Goal: Complete application form

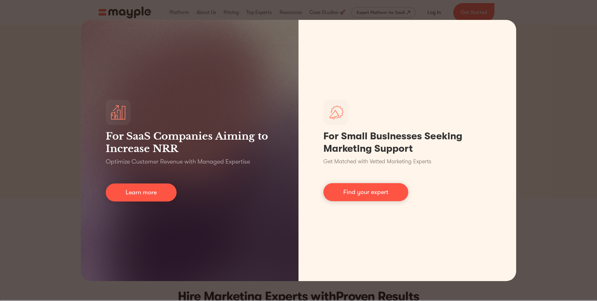
click at [550, 51] on div "For SaaS Companies Aiming to Increase NRR Optimize Customer Revenue with Manage…" at bounding box center [298, 150] width 597 height 301
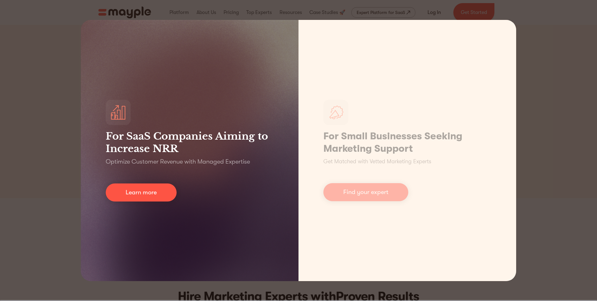
click at [236, 126] on div "For SaaS Companies Aiming to Increase NRR Optimize Customer Revenue with Manage…" at bounding box center [190, 150] width 218 height 261
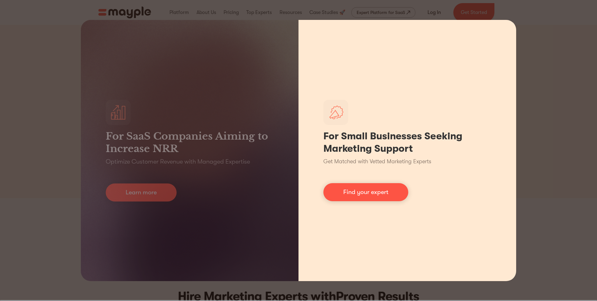
click at [455, 190] on div "For Small Businesses Seeking Marketing Support Get Matched with Vetted Marketin…" at bounding box center [408, 150] width 218 height 261
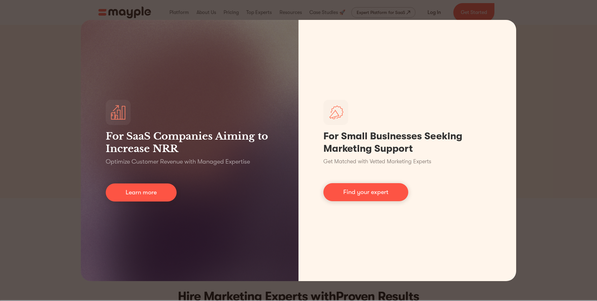
click at [567, 59] on div "For SaaS Companies Aiming to Increase NRR Optimize Customer Revenue with Manage…" at bounding box center [298, 150] width 597 height 301
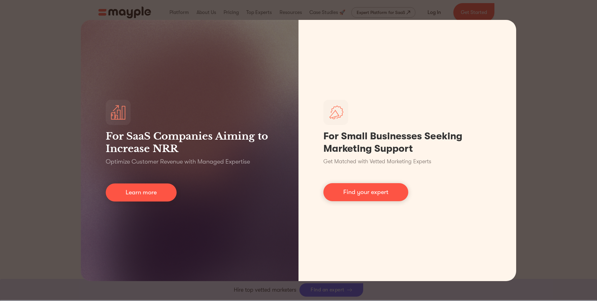
scroll to position [343, 0]
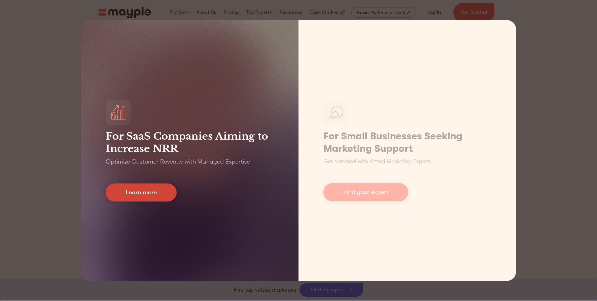
click at [146, 193] on link "Learn more" at bounding box center [141, 193] width 71 height 18
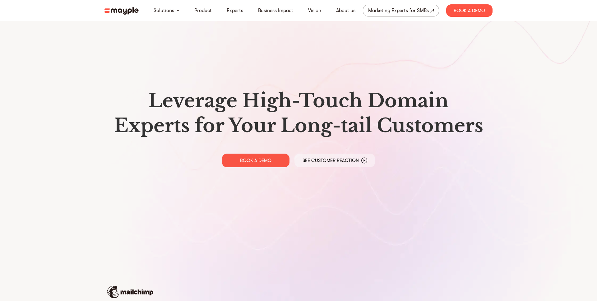
click at [133, 11] on img at bounding box center [122, 11] width 34 height 8
click at [129, 12] on img at bounding box center [122, 11] width 34 height 8
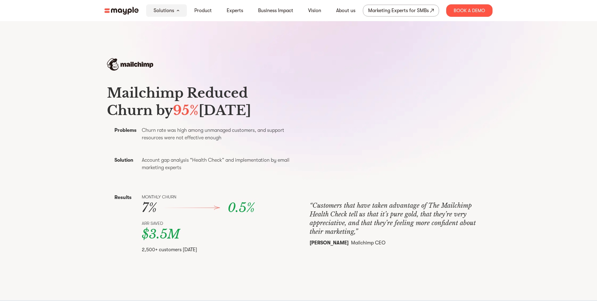
scroll to position [228, 0]
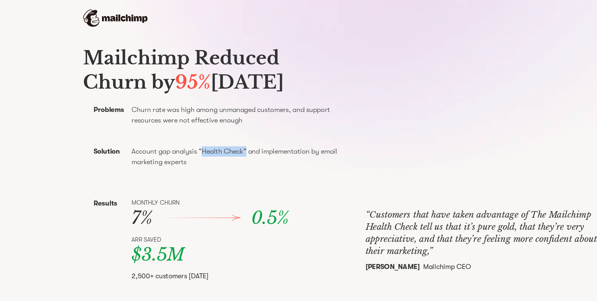
drag, startPoint x: 193, startPoint y: 177, endPoint x: 225, endPoint y: 177, distance: 32.0
click at [225, 171] on p "Account gap analysis “Health Check” and implementation by email marketing exper…" at bounding box center [218, 163] width 153 height 15
click at [243, 171] on p "Account gap analysis “Health Check” and implementation by email marketing exper…" at bounding box center [218, 163] width 153 height 15
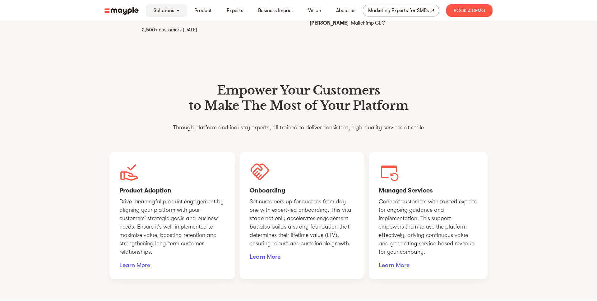
scroll to position [461, 0]
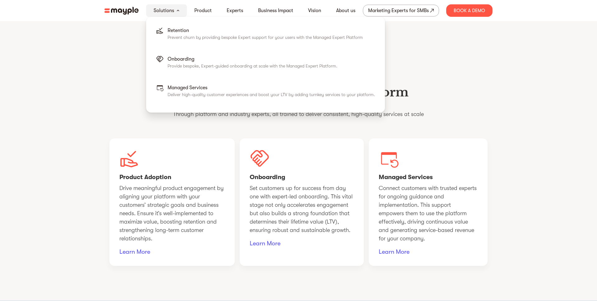
click at [181, 12] on div "Solutions" at bounding box center [166, 10] width 41 height 12
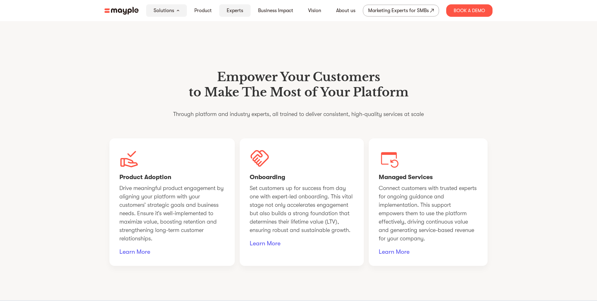
click at [227, 13] on link "Experts" at bounding box center [235, 10] width 16 height 7
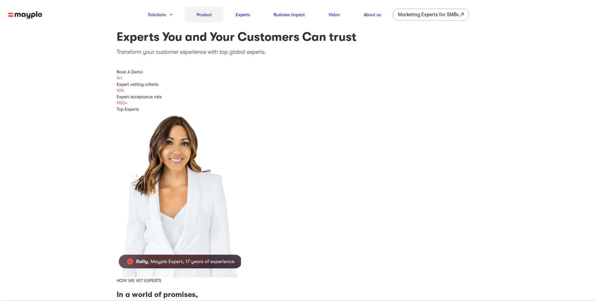
click at [206, 14] on link "Product" at bounding box center [204, 14] width 15 height 7
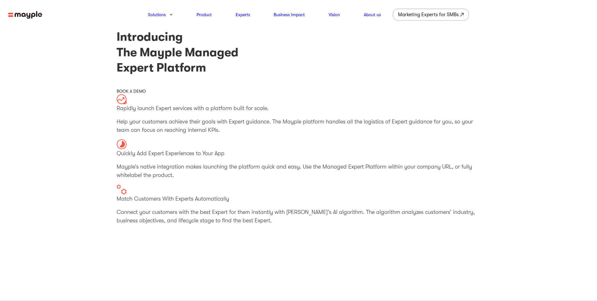
click at [27, 16] on img at bounding box center [25, 15] width 34 height 8
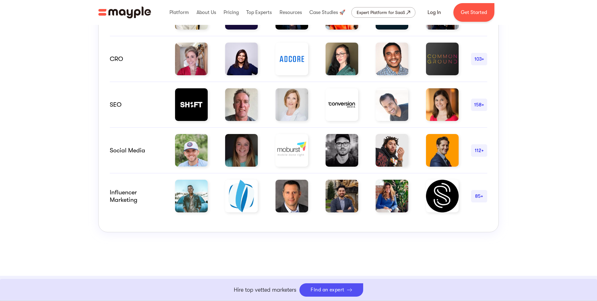
scroll to position [452, 0]
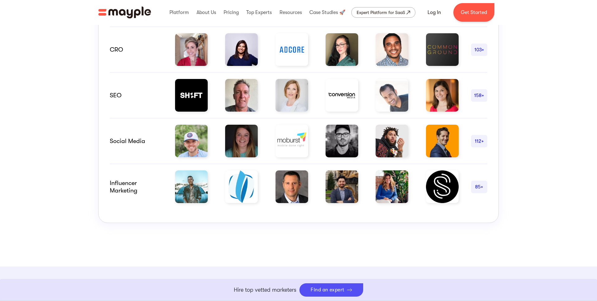
click at [531, 156] on div "Hire Marketing Experts with Proven Results The challenge of assessing marketers…" at bounding box center [298, 36] width 597 height 462
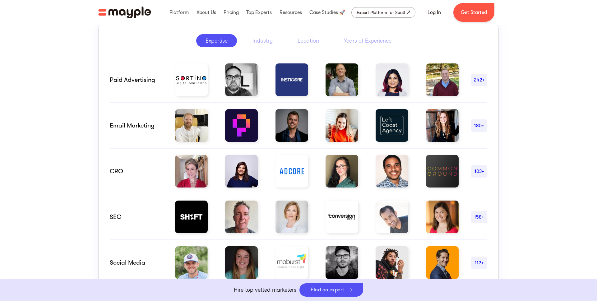
scroll to position [218, 0]
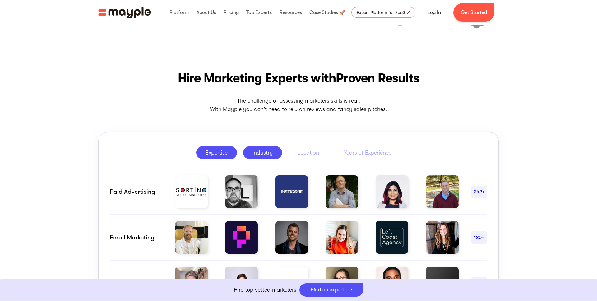
click at [268, 151] on div "Industry" at bounding box center [263, 152] width 20 height 7
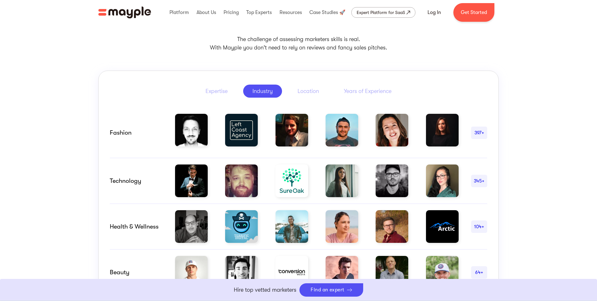
scroll to position [279, 0]
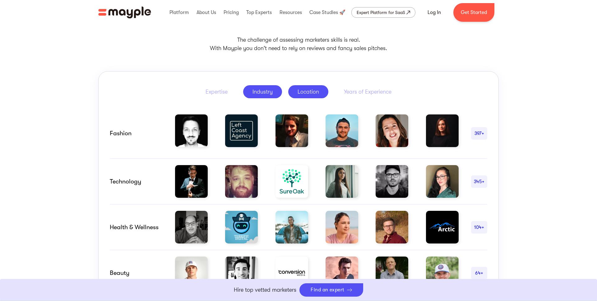
click at [309, 95] on div "Location" at bounding box center [308, 91] width 21 height 7
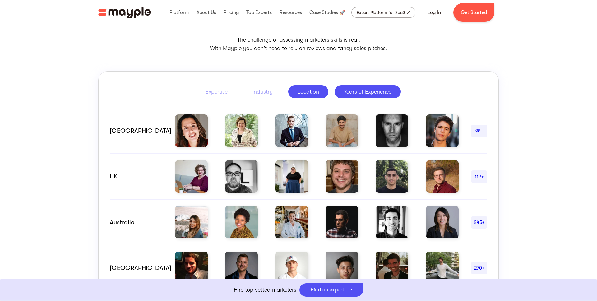
click at [365, 89] on div "Years of Experience" at bounding box center [368, 91] width 48 height 7
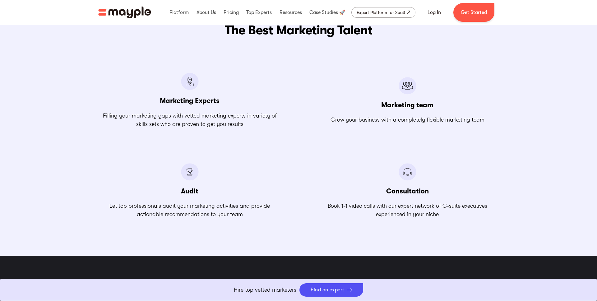
scroll to position [717, 0]
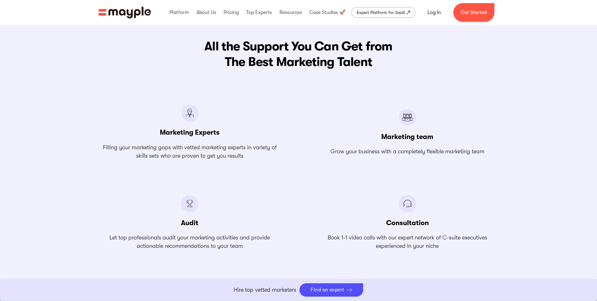
click at [227, 48] on h2 "All the Support You Can Get from The Best Marketing Talent" at bounding box center [298, 54] width 401 height 31
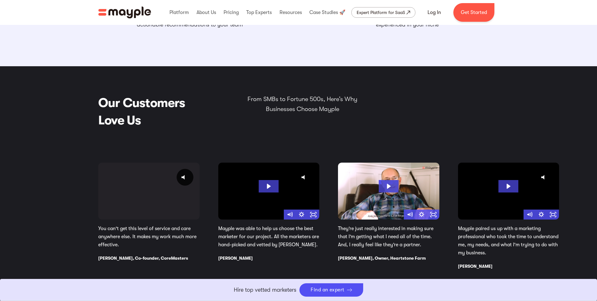
scroll to position [939, 0]
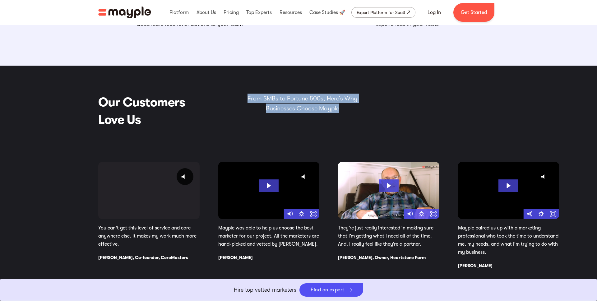
drag, startPoint x: 246, startPoint y: 95, endPoint x: 354, endPoint y: 112, distance: 109.0
click at [354, 112] on p "From SMBs to Fortune 500s, Here’s Why Businesses Choose Mayple" at bounding box center [303, 103] width 118 height 19
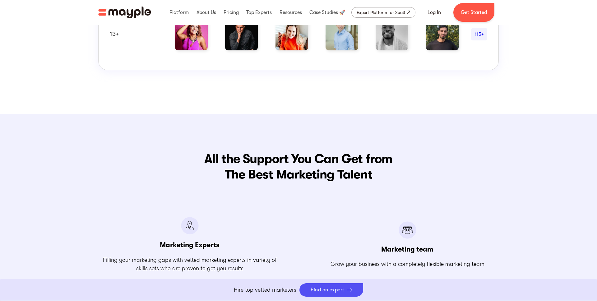
scroll to position [584, 0]
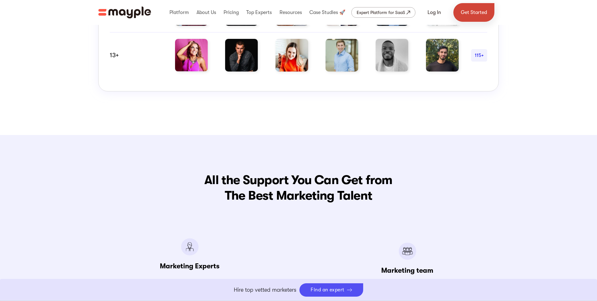
click at [472, 11] on link "Get Started" at bounding box center [473, 12] width 41 height 19
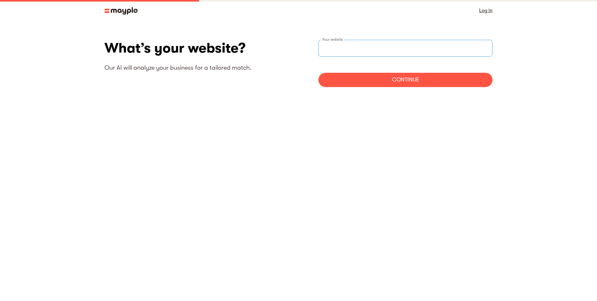
click at [349, 47] on input "websiteStep" at bounding box center [406, 48] width 174 height 17
type input "https://www.midcreatives.com"
click at [387, 80] on div "Continue" at bounding box center [406, 80] width 174 height 14
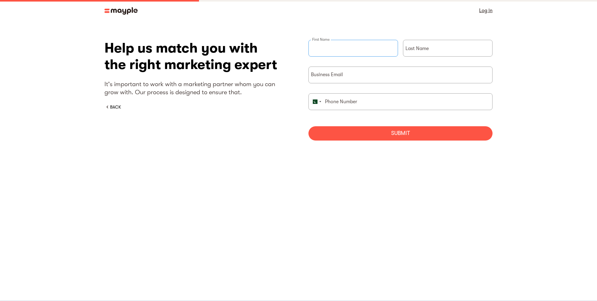
click at [348, 43] on input "briefForm" at bounding box center [354, 48] width 90 height 17
type input "Azam"
type input "Tariq"
type input "03234686351"
click at [373, 137] on div "Submit" at bounding box center [401, 133] width 184 height 14
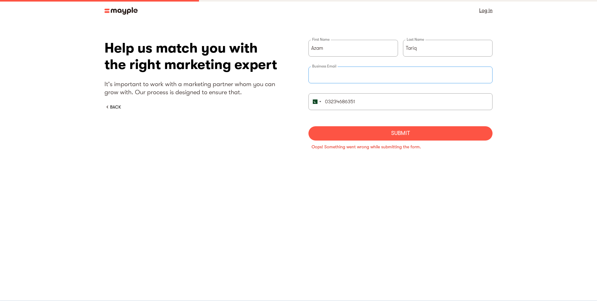
click at [351, 81] on input "briefForm" at bounding box center [401, 75] width 184 height 17
type input "info.midcreatives@gmail.com"
click at [359, 136] on div "Submit" at bounding box center [401, 133] width 184 height 14
click at [359, 79] on input "info.midcreatives@gmail.com" at bounding box center [401, 75] width 184 height 17
type input "Azam@midcreatives.com"
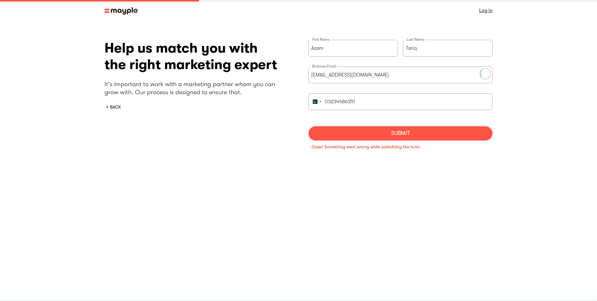
click at [369, 131] on div "Submit" at bounding box center [401, 133] width 184 height 14
